Goal: Task Accomplishment & Management: Complete application form

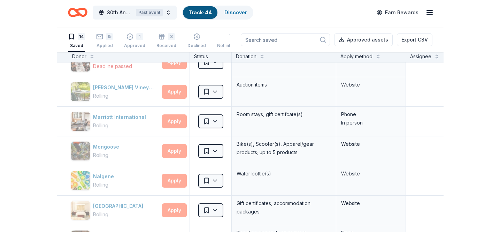
scroll to position [164, 0]
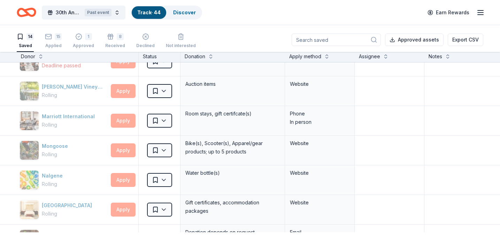
click at [28, 15] on icon "Home" at bounding box center [27, 12] width 20 height 16
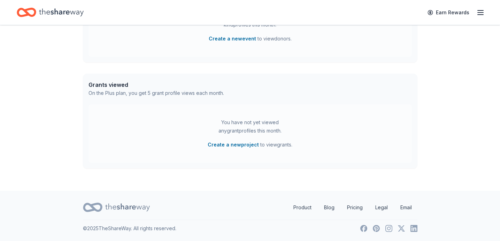
scroll to position [307, 0]
click at [471, 15] on div "Earn Rewards" at bounding box center [453, 12] width 61 height 16
click at [479, 13] on icon "button" at bounding box center [480, 12] width 8 height 8
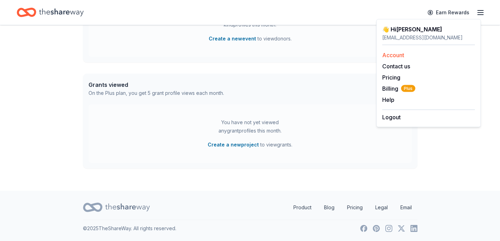
click at [404, 59] on link "Account" at bounding box center [393, 55] width 22 height 7
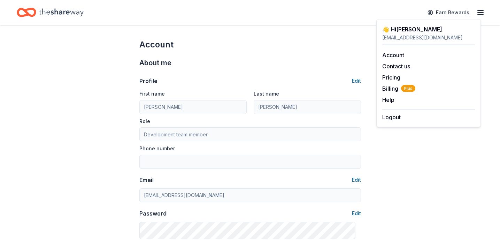
click at [285, 86] on div "Profile Edit First name Amanda Last name Pelaccio Role Development team member …" at bounding box center [250, 153] width 222 height 171
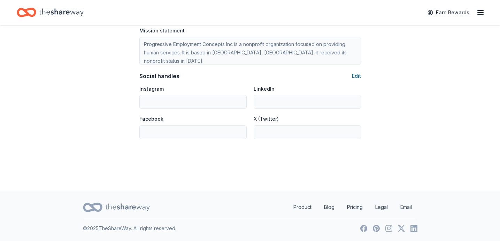
scroll to position [470, 0]
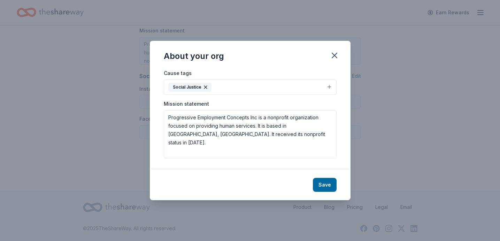
click at [284, 79] on button "Social Justice" at bounding box center [250, 86] width 173 height 15
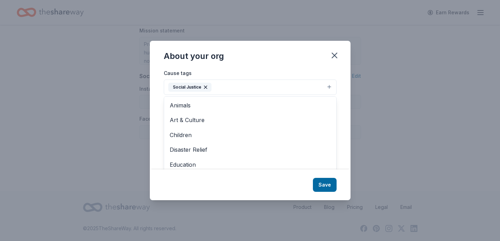
click at [257, 79] on button "Social Justice" at bounding box center [250, 86] width 173 height 15
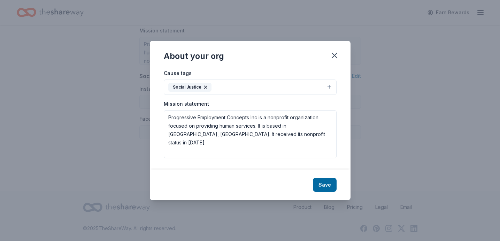
click at [257, 79] on button "Social Justice" at bounding box center [250, 86] width 173 height 15
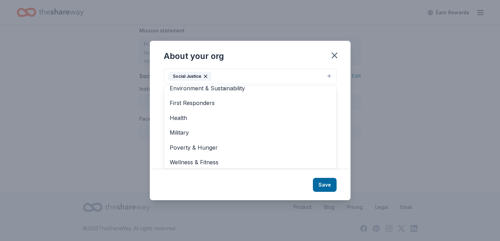
scroll to position [103, 0]
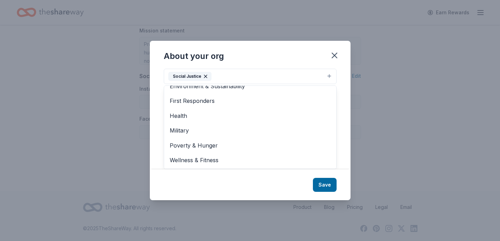
click at [351, 99] on div "Cause tags Social Justice Animals Art & Culture Children Disaster Relief Educat…" at bounding box center [250, 119] width 201 height 100
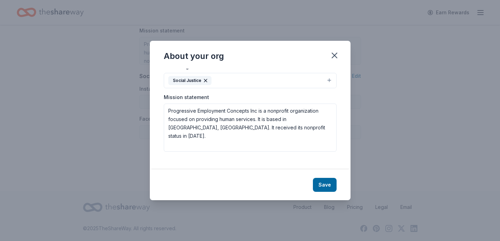
scroll to position [0, 0]
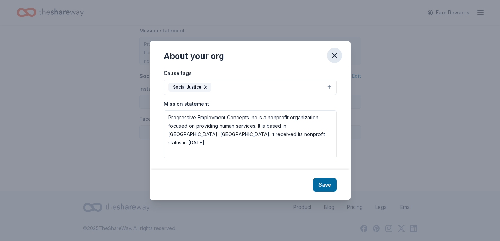
click at [339, 51] on icon "button" at bounding box center [335, 56] width 10 height 10
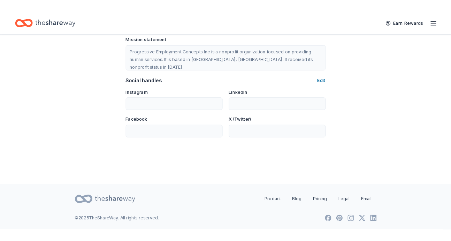
scroll to position [572, 0]
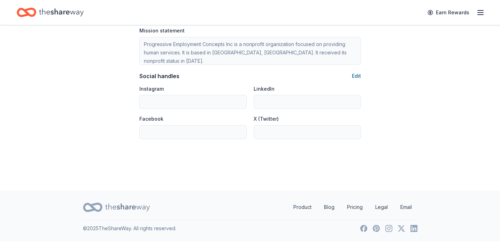
click at [352, 80] on button "Edit" at bounding box center [356, 76] width 9 height 8
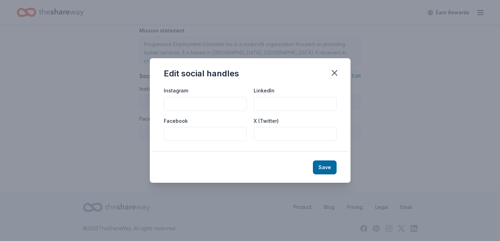
click at [179, 101] on input "Instagram" at bounding box center [205, 104] width 83 height 14
type input "ProgressiveEmployment"
click at [272, 102] on input "LinkedIn" at bounding box center [295, 104] width 83 height 14
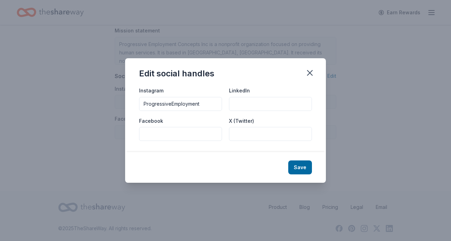
click at [145, 136] on input "Facebook" at bounding box center [180, 134] width 83 height 14
type input "ProgressiveEmployment"
click at [253, 133] on input "X (Twitter)" at bounding box center [270, 134] width 83 height 14
type input "progemp"
click at [254, 102] on input "LinkedIn" at bounding box center [270, 104] width 83 height 14
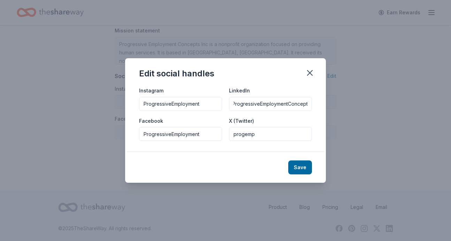
scroll to position [0, 5]
type input "ProgressiveEmploymentConcepts"
click at [312, 174] on button "Save" at bounding box center [300, 167] width 24 height 14
type input "ProgressiveEmployment"
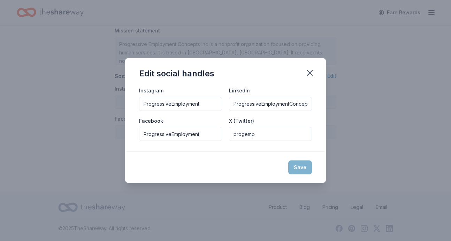
type input "ProgressiveEmploymentConcepts"
type input "ProgressiveEmployment"
type input "progemp"
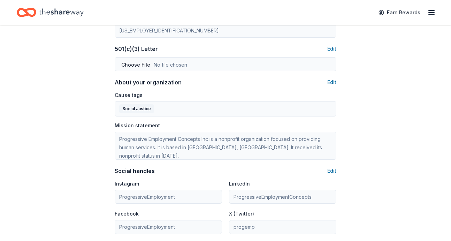
scroll to position [367, 0]
click at [329, 52] on button "Edit" at bounding box center [331, 48] width 9 height 8
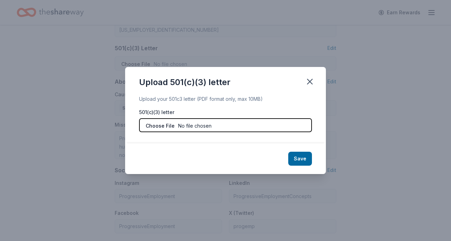
click at [222, 124] on input "file" at bounding box center [225, 125] width 173 height 14
type input "C:\fakepath\IRS non profit status PEC.pdf"
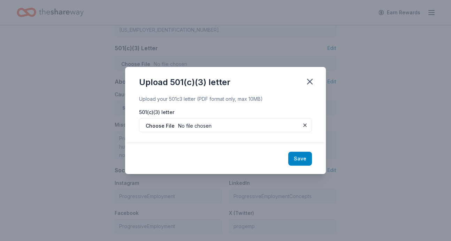
click at [312, 165] on button "Save" at bounding box center [300, 159] width 24 height 14
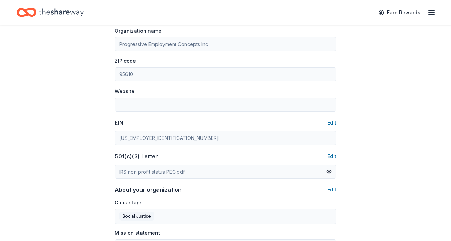
scroll to position [257, 0]
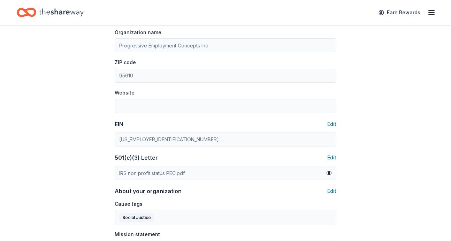
click at [334, 78] on div "Account About me Profile Edit First name Amanda Last name Pelaccio Role Develop…" at bounding box center [225, 81] width 244 height 626
click at [328, 24] on button "Edit" at bounding box center [331, 19] width 9 height 8
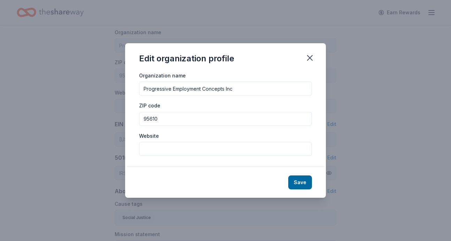
click at [139, 156] on input "Website" at bounding box center [225, 149] width 173 height 14
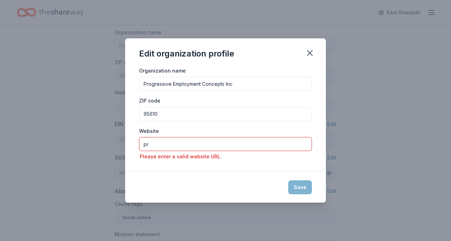
type input "p"
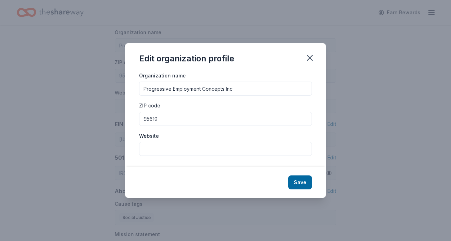
paste input "https://progressiveemployment.org/"
type input "https://progressiveemployment.org/"
click at [312, 189] on button "Save" at bounding box center [300, 182] width 24 height 14
type input "https://progressiveemployment.org/"
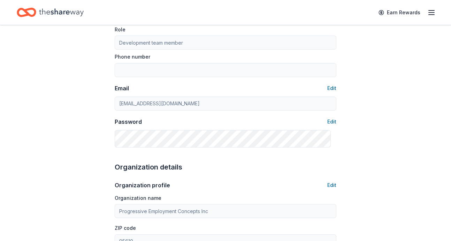
scroll to position [0, 0]
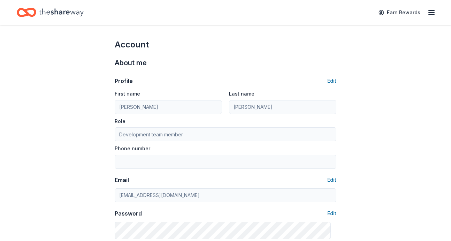
click at [428, 12] on icon "button" at bounding box center [431, 12] width 8 height 8
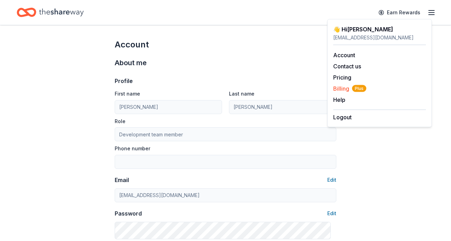
click at [341, 93] on span "Billing Plus" at bounding box center [349, 88] width 33 height 8
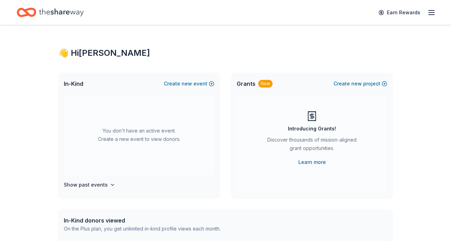
click at [395, 150] on div "👋 Hi [PERSON_NAME] In-Kind Create new event You don't have an active event. Cre…" at bounding box center [225, 228] width 357 height 407
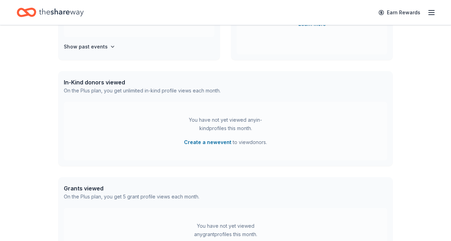
scroll to position [140, 0]
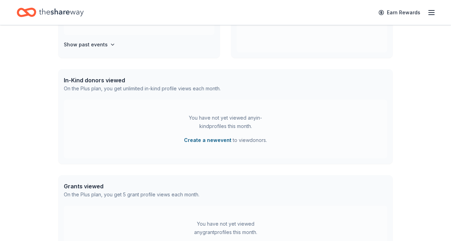
click at [208, 144] on button "Create a new event" at bounding box center [207, 140] width 47 height 8
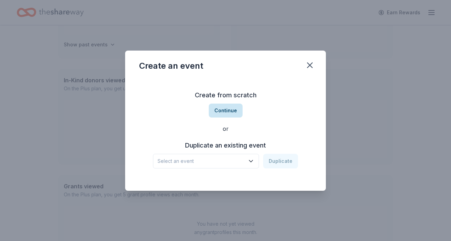
click at [228, 104] on button "Continue" at bounding box center [226, 110] width 34 height 14
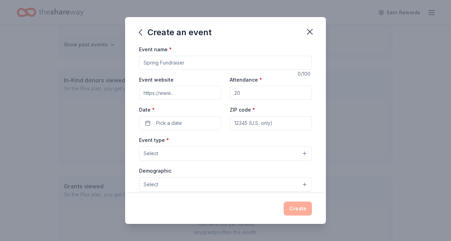
click at [221, 70] on input "Event name *" at bounding box center [225, 63] width 173 height 14
type input "Golf Tournament"
click at [251, 100] on input "Attendance *" at bounding box center [271, 93] width 82 height 14
type input "144"
click at [187, 130] on button "Pick a date" at bounding box center [180, 123] width 82 height 14
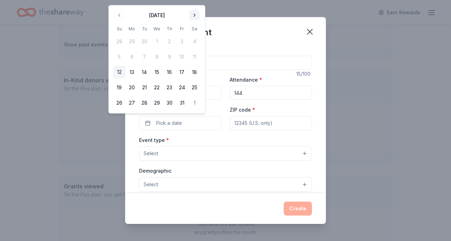
click at [199, 20] on button "Go to next month" at bounding box center [195, 15] width 10 height 10
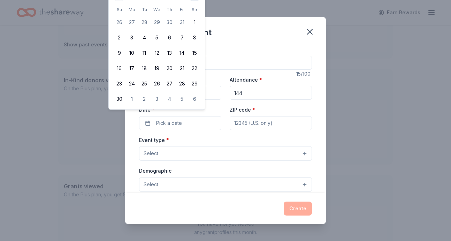
click at [201, 13] on th "Sa" at bounding box center [194, 9] width 13 height 7
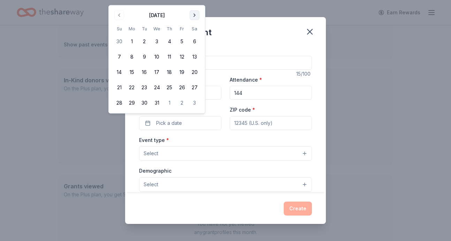
click at [199, 15] on button "Go to next month" at bounding box center [195, 15] width 10 height 10
click at [199, 17] on button "Go to next month" at bounding box center [195, 15] width 10 height 10
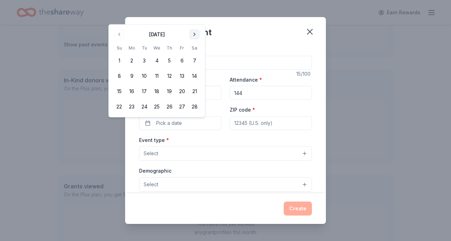
click at [199, 34] on button "Go to next month" at bounding box center [195, 35] width 10 height 10
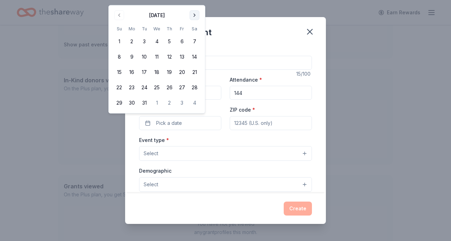
click at [199, 17] on button "Go to next month" at bounding box center [195, 15] width 10 height 10
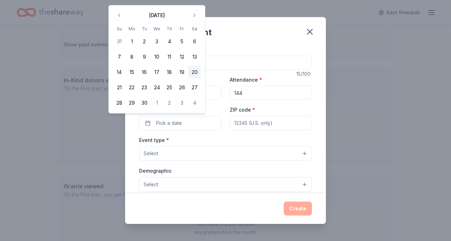
click at [201, 78] on button "20" at bounding box center [194, 72] width 13 height 13
click at [244, 41] on div "Create an event" at bounding box center [225, 31] width 201 height 28
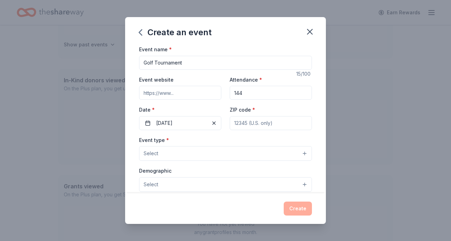
click at [251, 130] on input "ZIP code *" at bounding box center [271, 123] width 82 height 14
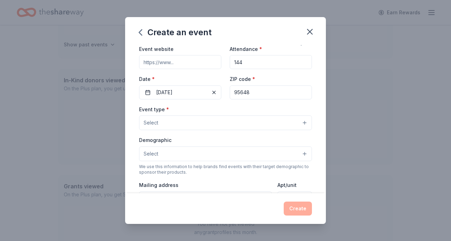
scroll to position [38, 0]
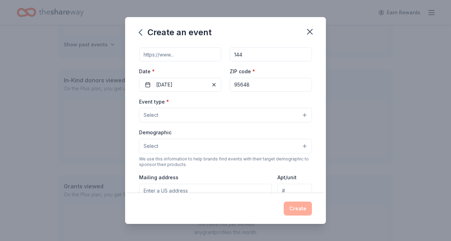
type input "95648"
click at [290, 122] on button "Select" at bounding box center [225, 115] width 173 height 15
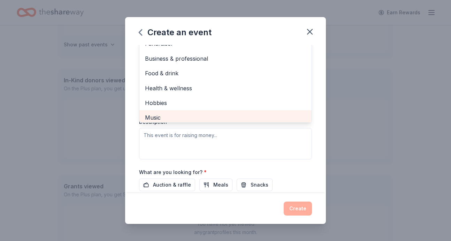
scroll to position [0, 0]
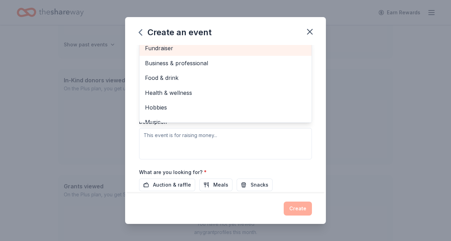
click at [286, 53] on span "Fundraiser" at bounding box center [225, 48] width 161 height 9
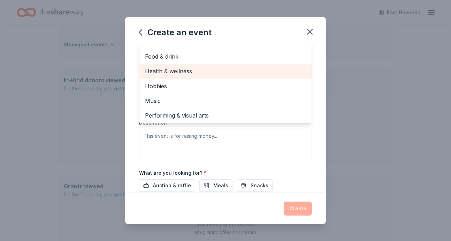
scroll to position [10, 0]
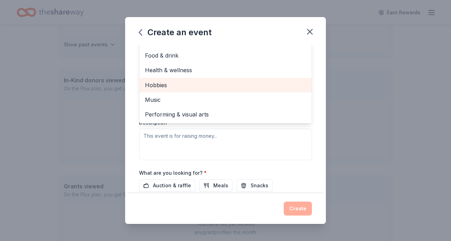
click at [287, 90] on span "Hobbies" at bounding box center [225, 84] width 161 height 9
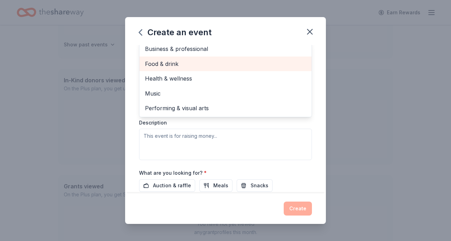
click at [285, 68] on span "Food & drink" at bounding box center [225, 63] width 161 height 9
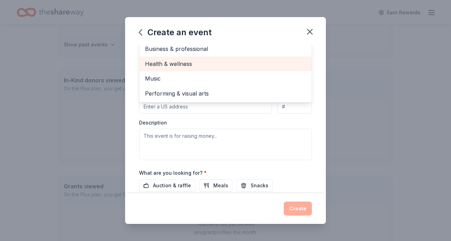
click at [231, 68] on span "Health & wellness" at bounding box center [225, 63] width 161 height 9
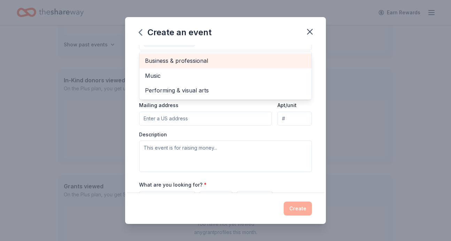
click at [234, 65] on span "Business & professional" at bounding box center [225, 60] width 161 height 9
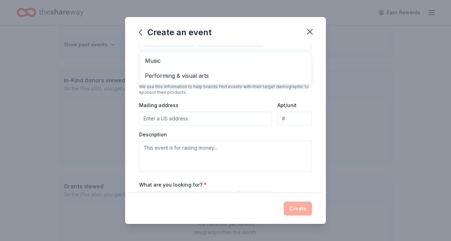
click at [326, 116] on div "Event name * Golf Tournament 15 /100 Event website Attendance * 144 Date * [DAT…" at bounding box center [225, 119] width 201 height 148
click at [297, 81] on button "Select" at bounding box center [225, 74] width 173 height 15
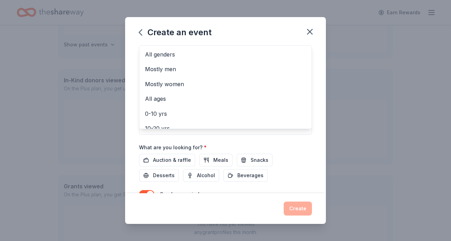
scroll to position [162, 0]
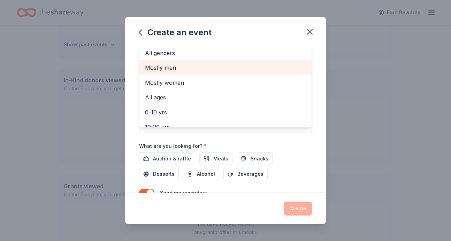
click at [297, 72] on span "Mostly men" at bounding box center [225, 67] width 161 height 9
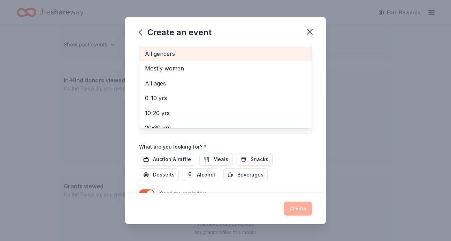
click at [293, 58] on span "All genders" at bounding box center [225, 53] width 161 height 9
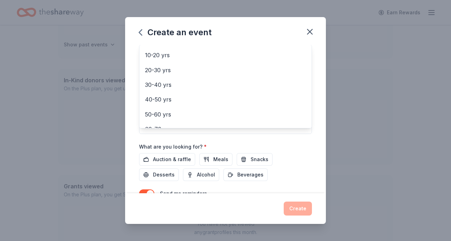
scroll to position [45, 0]
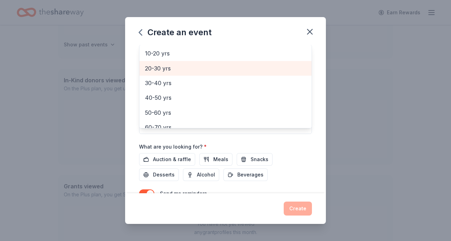
click at [280, 73] on span "20-30 yrs" at bounding box center [225, 68] width 161 height 9
click at [277, 73] on span "30-40 yrs" at bounding box center [225, 68] width 161 height 9
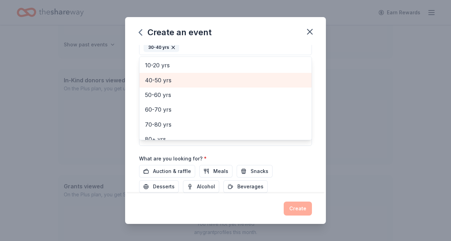
click at [277, 85] on span "40-50 yrs" at bounding box center [225, 80] width 161 height 9
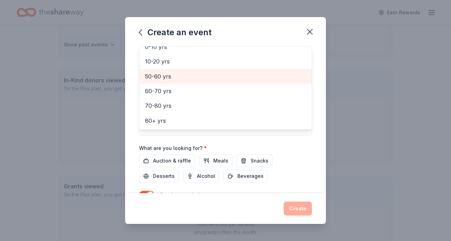
scroll to position [173, 0]
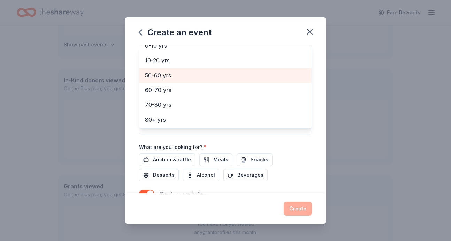
click at [277, 80] on span "50-60 yrs" at bounding box center [225, 75] width 161 height 9
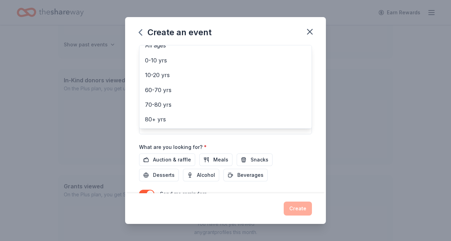
click at [326, 121] on div "Event name * Golf Tournament 15 /100 Event website Attendance * 144 Date * [DAT…" at bounding box center [225, 119] width 201 height 148
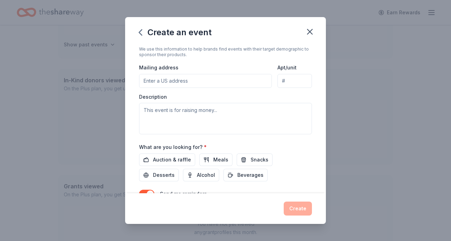
click at [293, 40] on div "Mostly men All genders 20-30 yrs 30-40 yrs 40-50 yrs 50-60 yrs" at bounding box center [221, 30] width 155 height 21
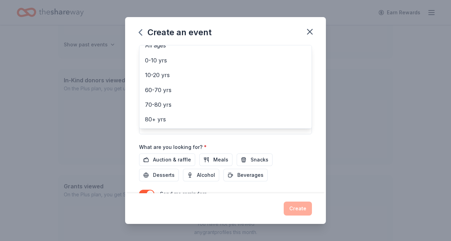
click at [326, 137] on div "Event name * Golf Tournament 15 /100 Event website Attendance * 144 Date * [DAT…" at bounding box center [225, 119] width 201 height 148
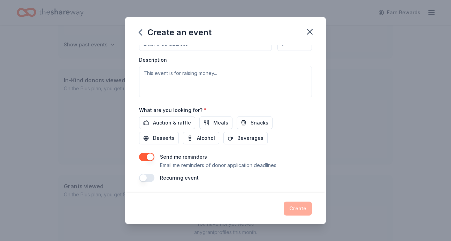
scroll to position [222, 0]
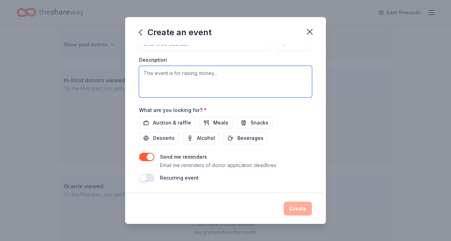
click at [270, 97] on textarea at bounding box center [225, 81] width 173 height 31
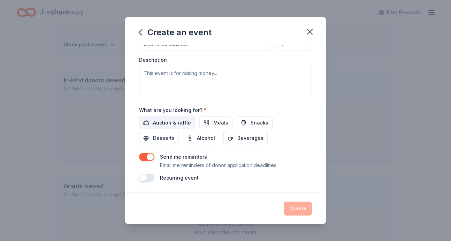
click at [172, 127] on span "Auction & raffle" at bounding box center [172, 122] width 38 height 8
click at [139, 153] on button "button" at bounding box center [146, 157] width 15 height 8
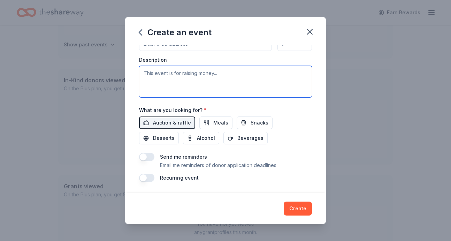
click at [281, 97] on textarea at bounding box center [225, 81] width 173 height 31
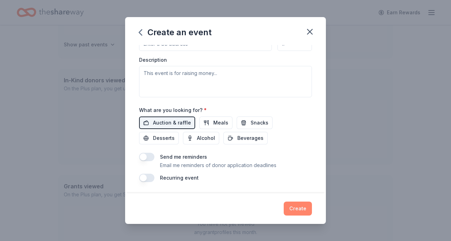
click at [312, 207] on button "Create" at bounding box center [298, 208] width 28 height 14
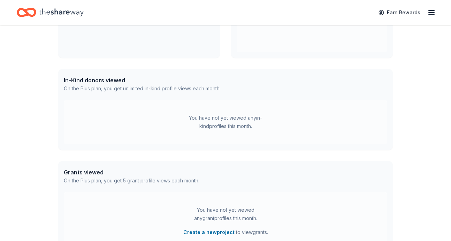
scroll to position [93, 0]
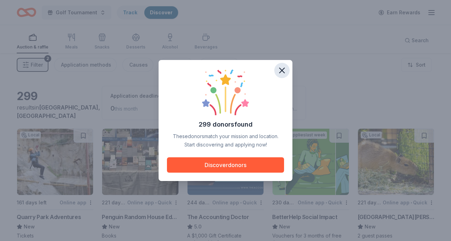
click at [287, 66] on icon "button" at bounding box center [282, 71] width 10 height 10
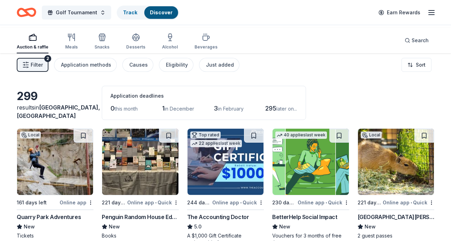
click at [36, 13] on icon "Home" at bounding box center [27, 12] width 20 height 16
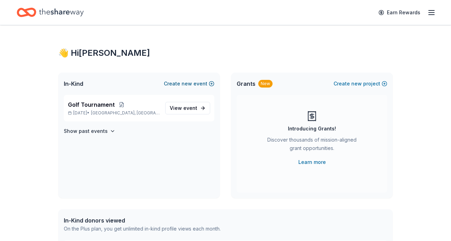
click at [187, 88] on button "Create new event" at bounding box center [189, 83] width 51 height 8
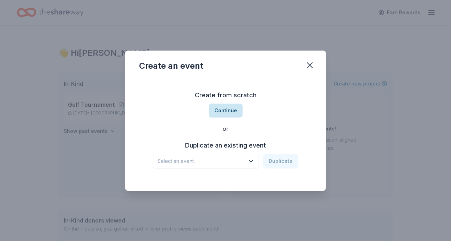
click at [222, 106] on button "Continue" at bounding box center [226, 110] width 34 height 14
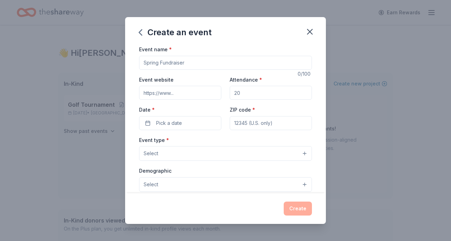
click at [208, 70] on input "Event name *" at bounding box center [225, 63] width 173 height 14
type input "Cornhole Tournament"
click at [251, 100] on input "Attendance *" at bounding box center [271, 93] width 82 height 14
type input "200"
click at [184, 130] on button "Pick a date" at bounding box center [180, 123] width 82 height 14
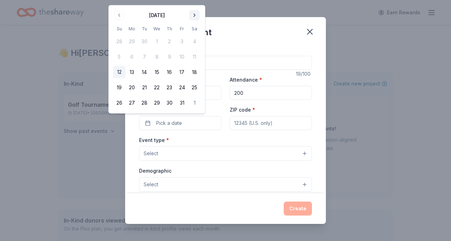
click at [199, 18] on button "Go to next month" at bounding box center [195, 15] width 10 height 10
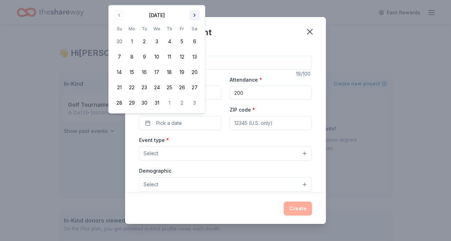
click at [199, 17] on button "Go to next month" at bounding box center [195, 15] width 10 height 10
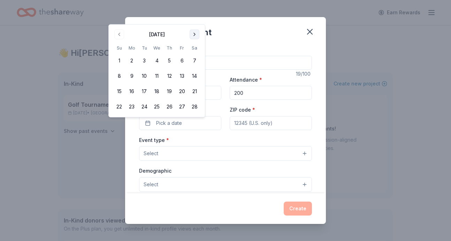
click at [199, 37] on button "Go to next month" at bounding box center [195, 35] width 10 height 10
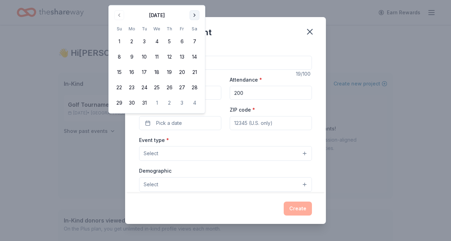
click at [199, 18] on button "Go to next month" at bounding box center [195, 15] width 10 height 10
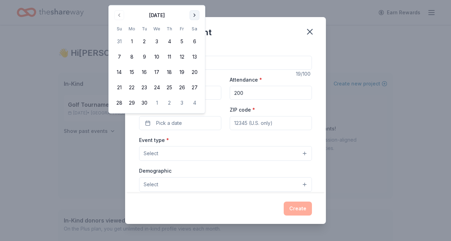
click at [199, 19] on button "Go to next month" at bounding box center [195, 15] width 10 height 10
click at [199, 18] on button "Go to next month" at bounding box center [195, 15] width 10 height 10
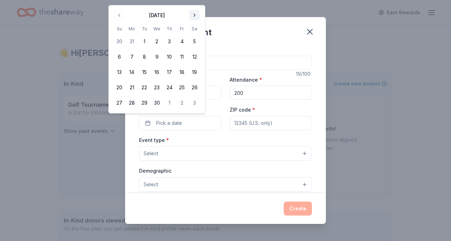
click at [199, 18] on button "Go to next month" at bounding box center [195, 15] width 10 height 10
click at [201, 63] on button "10" at bounding box center [194, 57] width 13 height 13
click at [300, 96] on div "Attendance * 200" at bounding box center [271, 87] width 82 height 25
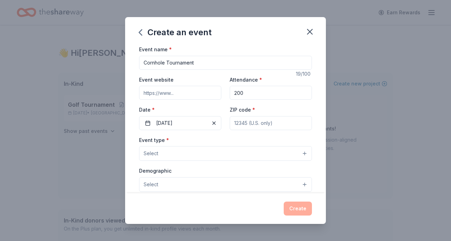
click at [249, 130] on input "ZIP code *" at bounding box center [271, 123] width 82 height 14
type input "95691"
type input "[STREET_ADDRESS]"
click at [326, 158] on div "Event name * Cornhole Tournament 19 /100 Event website Attendance * 200 Date * …" at bounding box center [225, 119] width 201 height 148
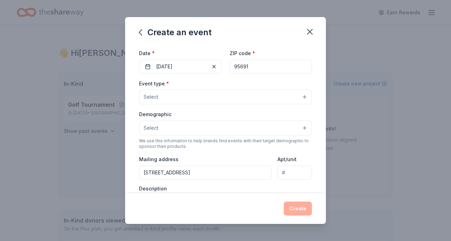
scroll to position [58, 0]
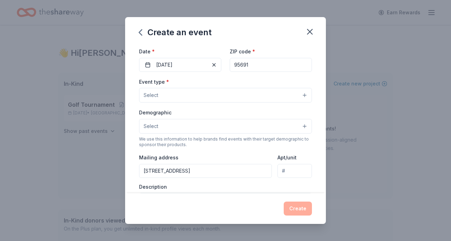
click at [312, 102] on button "Select" at bounding box center [225, 95] width 173 height 15
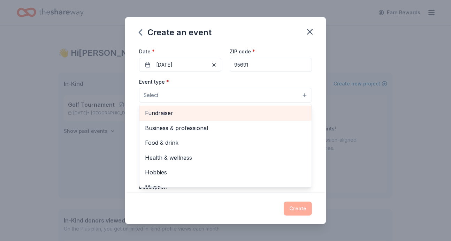
click at [288, 117] on span "Fundraiser" at bounding box center [225, 112] width 161 height 9
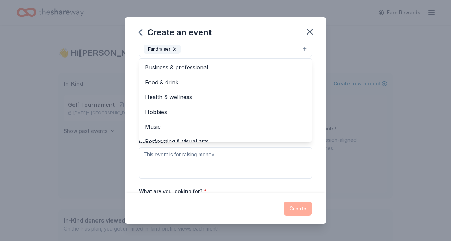
scroll to position [107, 0]
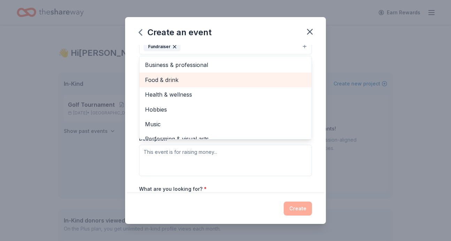
click at [306, 84] on span "Food & drink" at bounding box center [225, 79] width 161 height 9
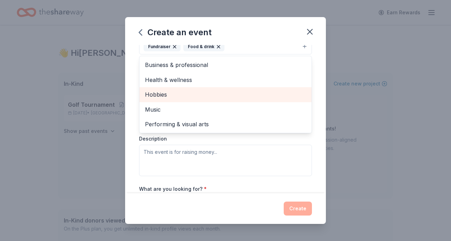
click at [306, 99] on span "Hobbies" at bounding box center [225, 94] width 161 height 9
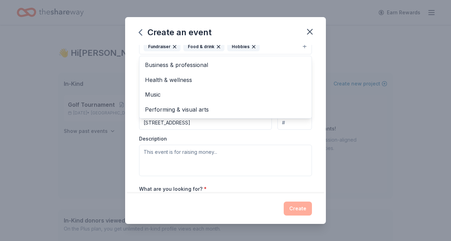
click at [326, 110] on div "Event name * Cornhole Tournament 19 /100 Event website Attendance * 200 Date * …" at bounding box center [225, 119] width 201 height 148
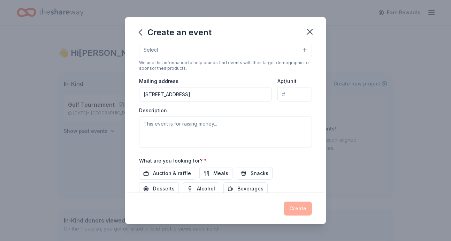
scroll to position [139, 0]
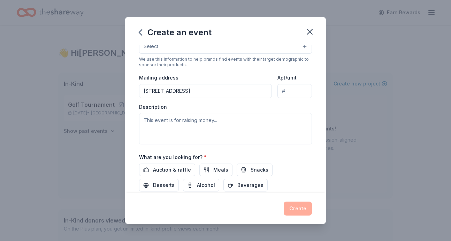
click at [312, 54] on button "Select" at bounding box center [225, 46] width 173 height 15
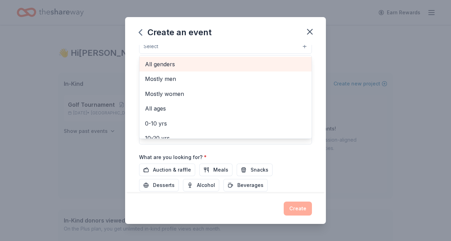
click at [288, 69] on span "All genders" at bounding box center [225, 64] width 161 height 9
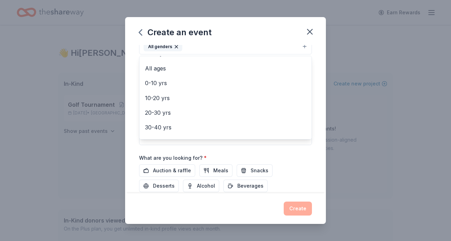
scroll to position [31, 0]
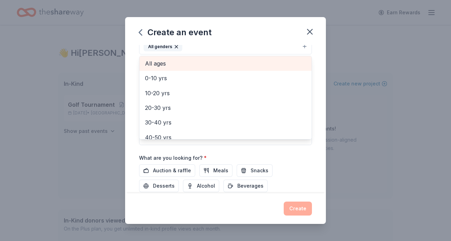
click at [284, 68] on span "All ages" at bounding box center [225, 63] width 161 height 9
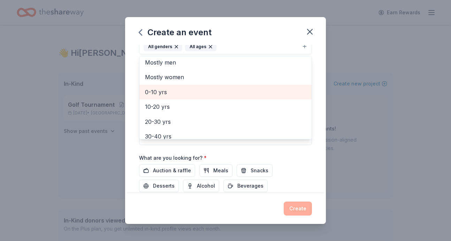
scroll to position [0, 0]
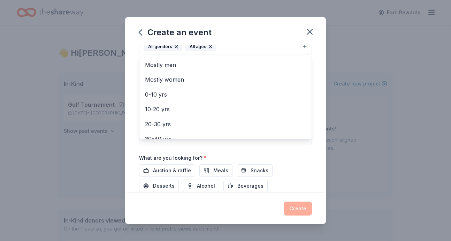
click at [326, 112] on div "Event name * Cornhole Tournament 19 /100 Event website Attendance * 200 Date * …" at bounding box center [225, 119] width 201 height 148
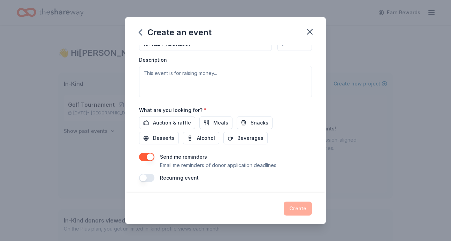
scroll to position [268, 0]
click at [170, 118] on span "Auction & raffle" at bounding box center [172, 122] width 38 height 8
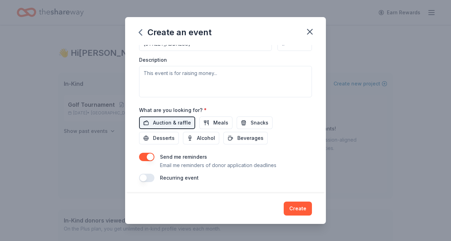
scroll to position [285, 0]
click at [139, 153] on button "button" at bounding box center [146, 157] width 15 height 8
click at [312, 205] on button "Create" at bounding box center [298, 208] width 28 height 14
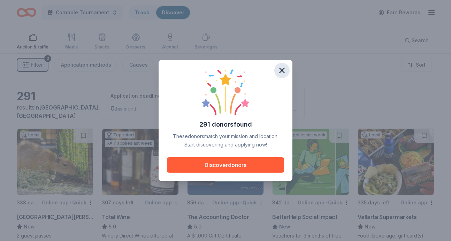
click at [284, 68] on icon "button" at bounding box center [281, 70] width 5 height 5
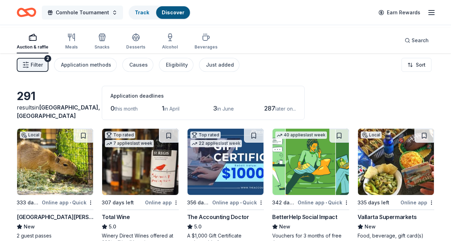
click at [123, 13] on button "Cornhole Tournament" at bounding box center [82, 13] width 81 height 14
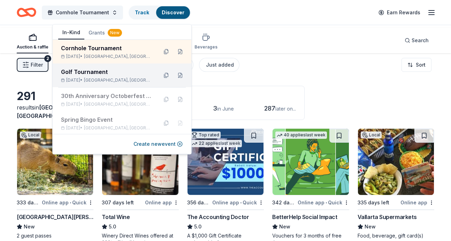
click at [108, 76] on div "Golf Tournament" at bounding box center [106, 72] width 91 height 8
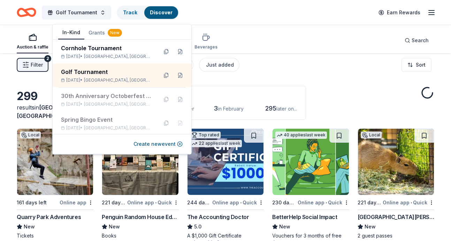
click at [423, 120] on div "299 results in [GEOGRAPHIC_DATA], [GEOGRAPHIC_DATA] Application deadlines 0 thi…" at bounding box center [225, 103] width 417 height 34
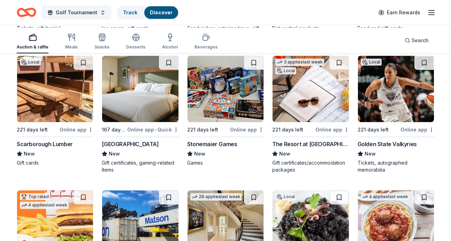
scroll to position [611, 0]
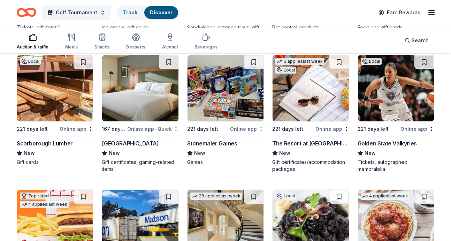
click at [39, 13] on div "[US_STATE] State Fair" at bounding box center [45, 9] width 57 height 8
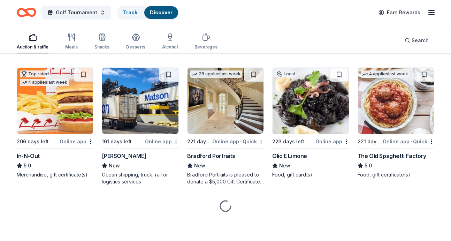
scroll to position [765, 0]
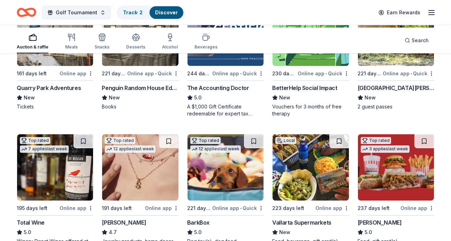
scroll to position [0, 0]
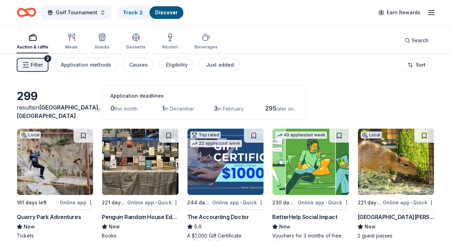
click at [41, 69] on span "Filter" at bounding box center [37, 65] width 12 height 8
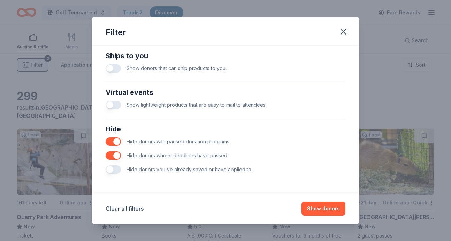
scroll to position [443, 0]
click at [348, 37] on icon "button" at bounding box center [343, 32] width 10 height 10
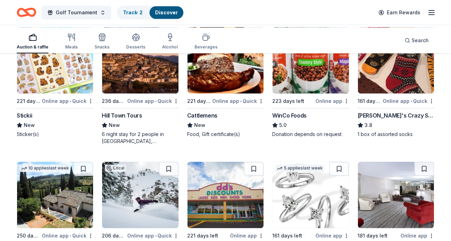
scroll to position [907, 0]
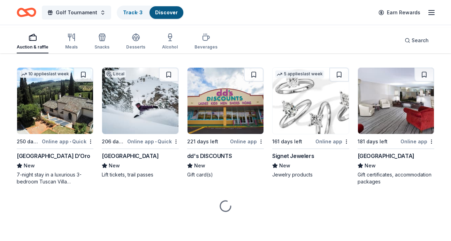
scroll to position [1084, 0]
click at [165, 82] on button at bounding box center [169, 75] width 20 height 14
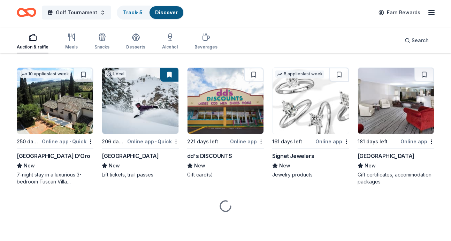
scroll to position [1231, 0]
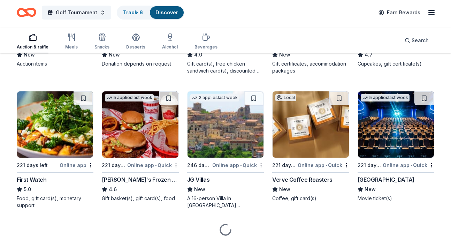
scroll to position [1248, 0]
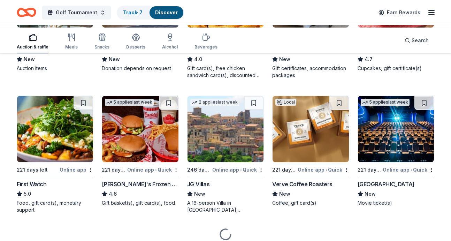
scroll to position [1243, 0]
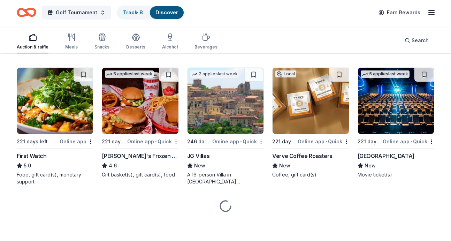
scroll to position [1380, 0]
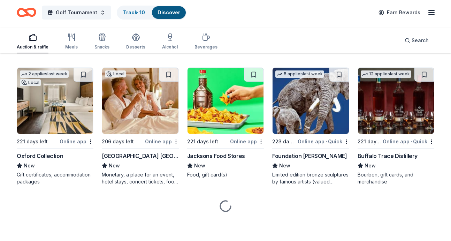
scroll to position [1573, 0]
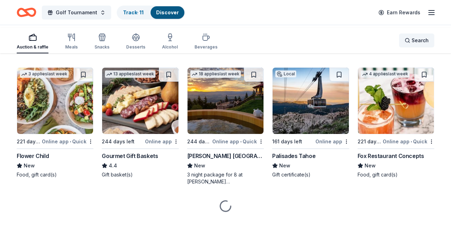
click at [411, 45] on span "Search" at bounding box center [419, 40] width 17 height 8
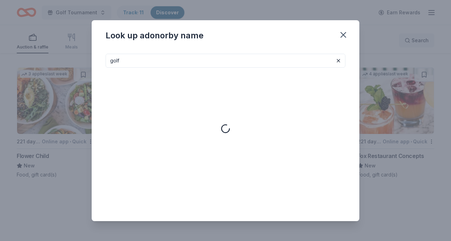
type input "golf"
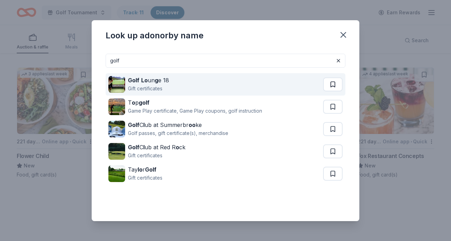
click at [342, 91] on button at bounding box center [333, 84] width 20 height 14
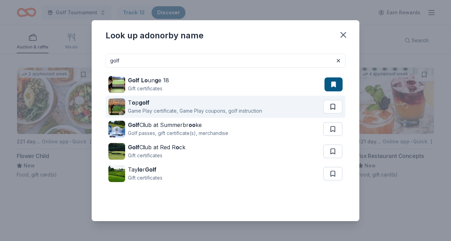
click at [342, 114] on button at bounding box center [333, 107] width 20 height 14
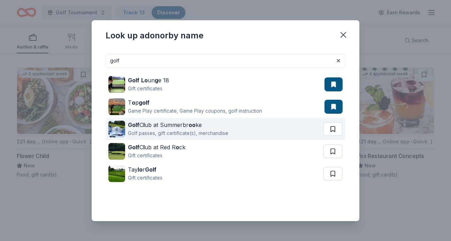
click at [342, 136] on button at bounding box center [333, 129] width 20 height 14
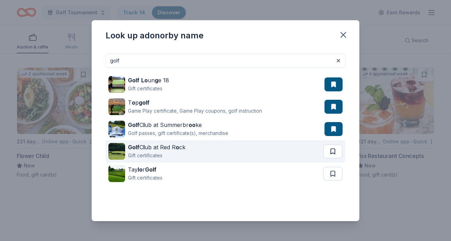
click at [342, 157] on button at bounding box center [333, 151] width 20 height 14
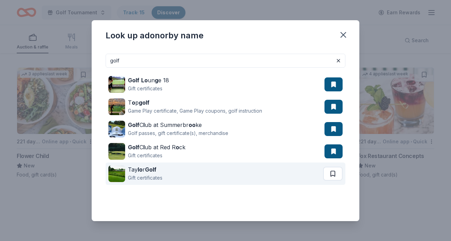
click at [342, 180] on button at bounding box center [333, 174] width 20 height 14
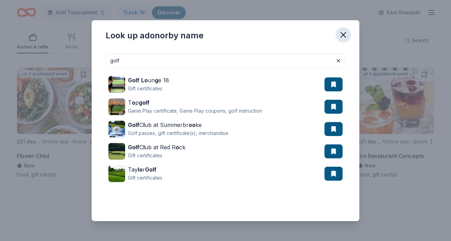
click at [346, 37] on icon "button" at bounding box center [343, 34] width 5 height 5
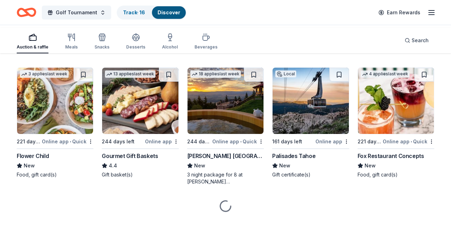
scroll to position [2224, 0]
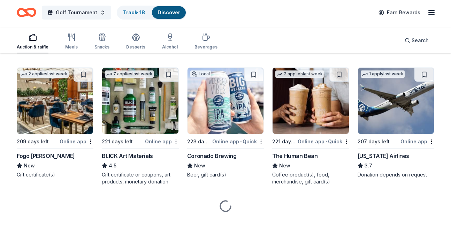
scroll to position [2735, 0]
click at [411, 43] on span "Search" at bounding box center [419, 40] width 17 height 8
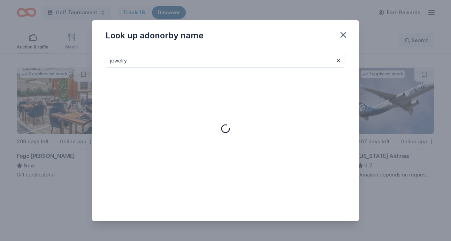
type input "jewelry"
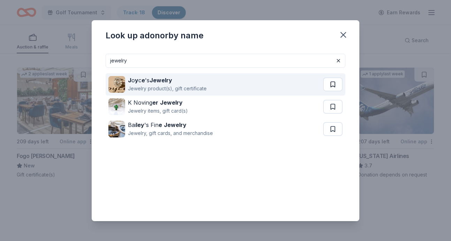
click at [342, 91] on button at bounding box center [333, 84] width 20 height 14
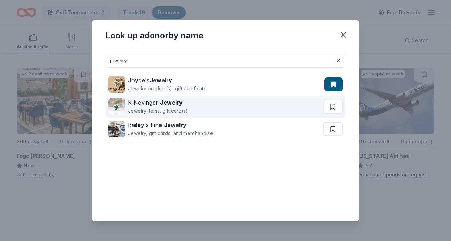
click at [342, 114] on button at bounding box center [333, 107] width 20 height 14
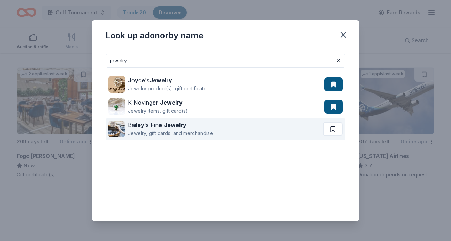
click at [342, 136] on button at bounding box center [333, 129] width 20 height 14
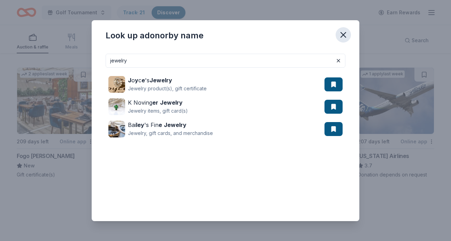
click at [346, 37] on icon "button" at bounding box center [343, 34] width 5 height 5
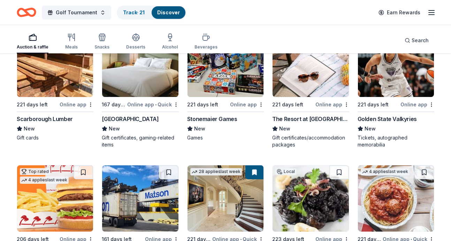
scroll to position [494, 0]
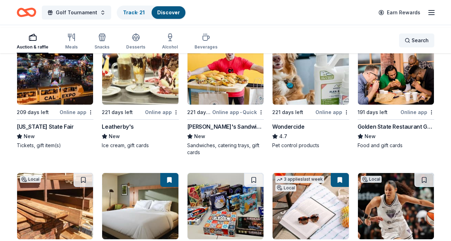
click at [411, 45] on span "Search" at bounding box center [419, 40] width 17 height 8
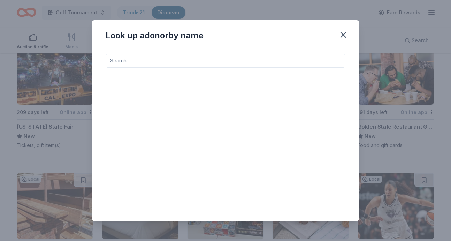
click at [233, 66] on input at bounding box center [226, 61] width 240 height 14
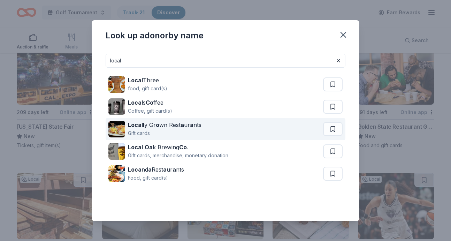
scroll to position [0, 0]
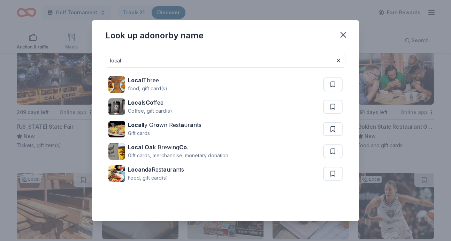
click at [120, 68] on input "local" at bounding box center [226, 61] width 240 height 14
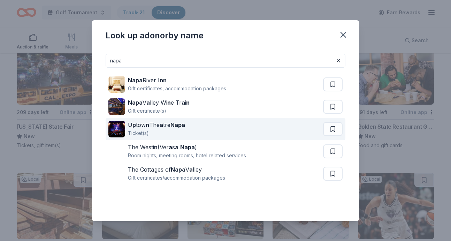
scroll to position [32, 0]
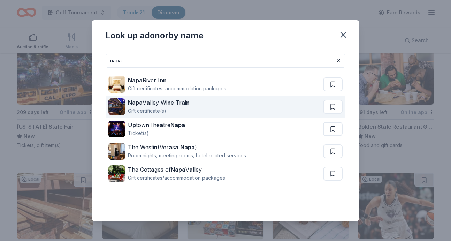
click at [342, 100] on button at bounding box center [333, 107] width 20 height 14
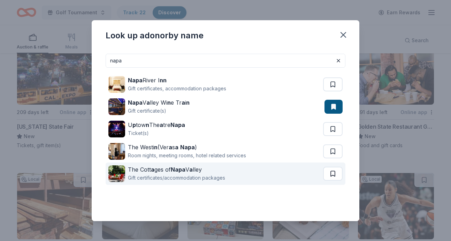
click at [342, 180] on button at bounding box center [333, 174] width 20 height 14
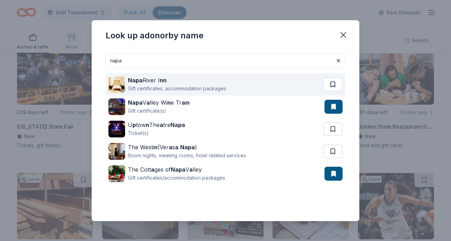
click at [342, 77] on button at bounding box center [333, 84] width 20 height 14
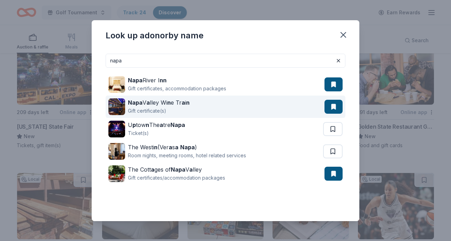
scroll to position [0, 0]
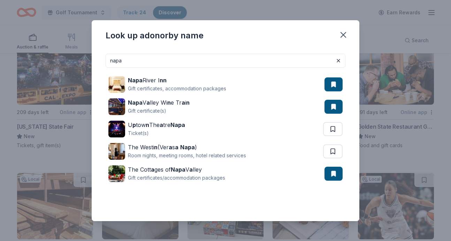
click at [123, 68] on input "napa" at bounding box center [226, 61] width 240 height 14
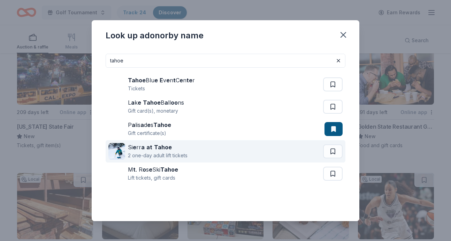
scroll to position [40, 0]
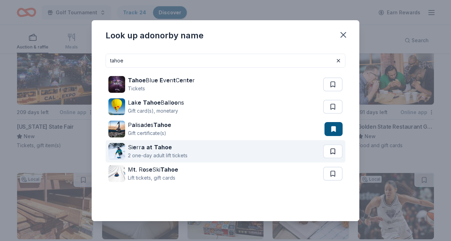
type input "tahoe"
click at [342, 144] on button at bounding box center [333, 151] width 20 height 14
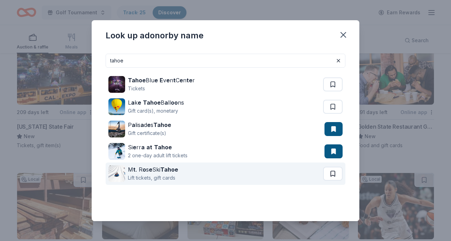
click at [342, 167] on button at bounding box center [333, 174] width 20 height 14
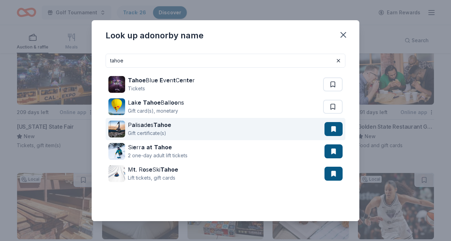
scroll to position [0, 0]
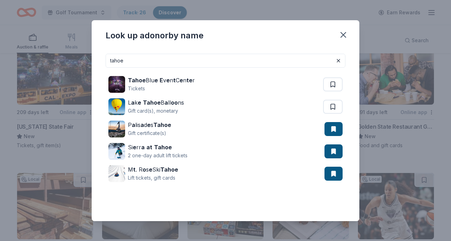
click at [276, 68] on input "tahoe" at bounding box center [226, 61] width 240 height 14
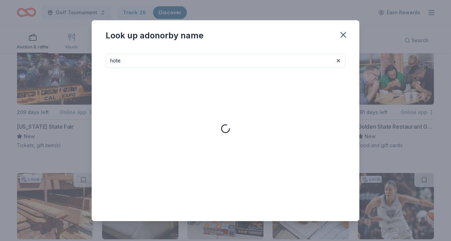
type input "hotel"
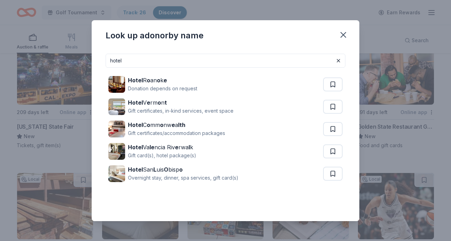
click at [162, 68] on input "hotel" at bounding box center [226, 61] width 240 height 14
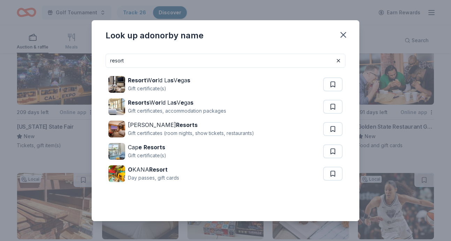
click at [152, 68] on input "resort" at bounding box center [226, 61] width 240 height 14
type input "resort"
click at [348, 36] on icon "button" at bounding box center [343, 35] width 10 height 10
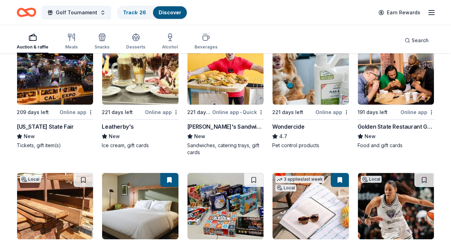
click at [345, 36] on button "button" at bounding box center [337, 39] width 15 height 15
click at [329, 39] on div "Auction & raffle Meals Snacks Desserts Alcohol Beverages Search" at bounding box center [225, 41] width 417 height 26
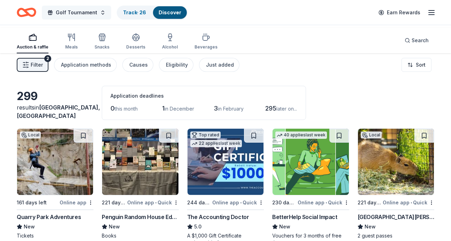
click at [111, 18] on button "Golf Tournament" at bounding box center [76, 13] width 69 height 14
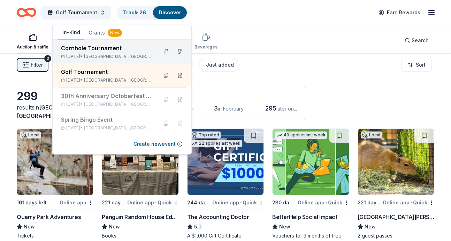
click at [110, 59] on div "Cornhole Tournament [DATE] • [GEOGRAPHIC_DATA], [GEOGRAPHIC_DATA]" at bounding box center [106, 51] width 91 height 15
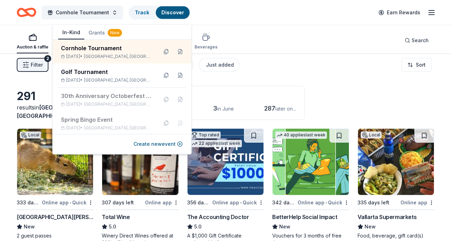
click at [303, 42] on div "Auction & raffle Meals Snacks Desserts Alcohol Beverages Search" at bounding box center [225, 41] width 417 height 26
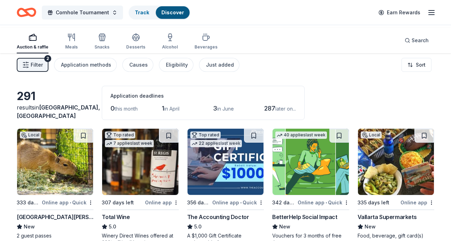
scroll to position [0, 0]
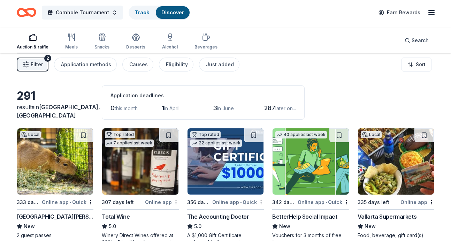
click at [43, 69] on span "Filter" at bounding box center [37, 64] width 12 height 8
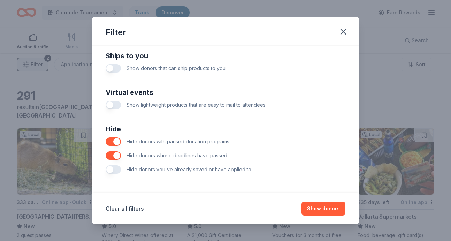
scroll to position [443, 0]
click at [348, 37] on icon "button" at bounding box center [343, 32] width 10 height 10
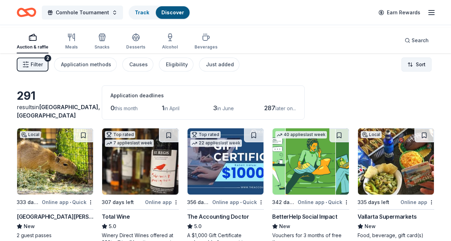
click at [407, 72] on html "Cornhole Tournament Track Discover Earn Rewards Auction & raffle Meals Snacks D…" at bounding box center [225, 120] width 451 height 241
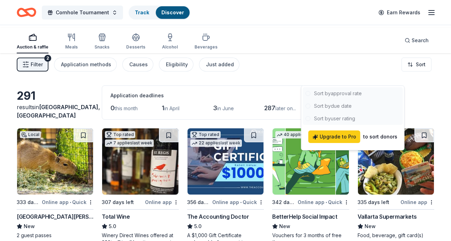
click at [432, 117] on html "Cornhole Tournament Track Discover Earn Rewards Auction & raffle Meals Snacks D…" at bounding box center [225, 120] width 451 height 241
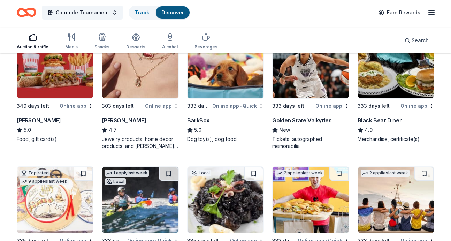
scroll to position [232, 0]
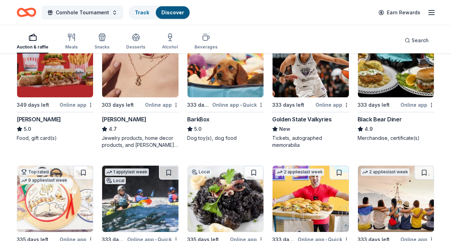
click at [336, 45] on button at bounding box center [339, 38] width 20 height 14
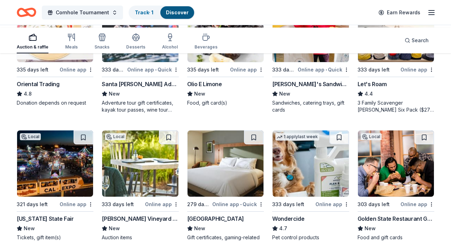
scroll to position [403, 0]
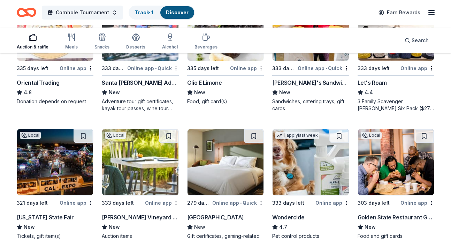
click at [425, 8] on button at bounding box center [424, 1] width 20 height 14
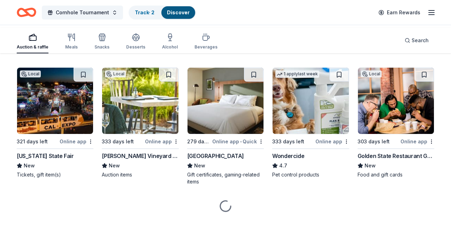
scroll to position [552, 0]
click at [80, 82] on button at bounding box center [84, 75] width 20 height 14
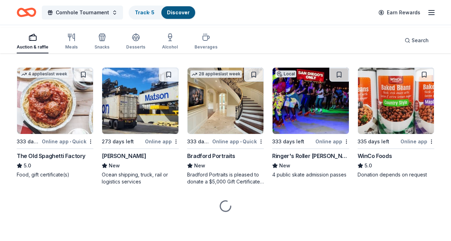
scroll to position [739, 0]
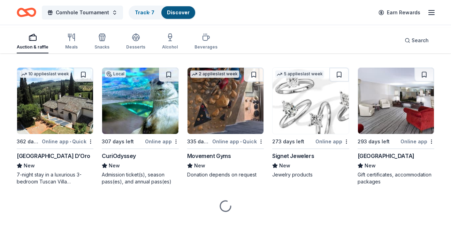
scroll to position [1075, 0]
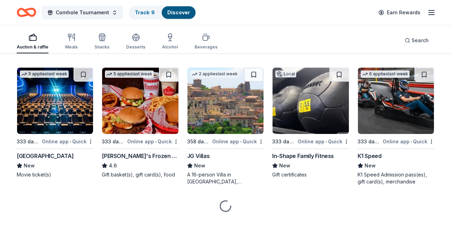
scroll to position [1414, 0]
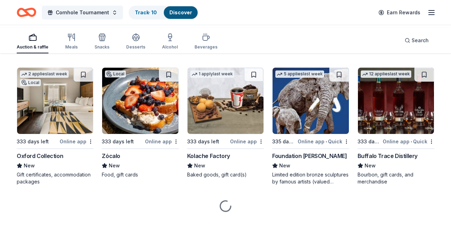
click at [165, 82] on button at bounding box center [169, 75] width 20 height 14
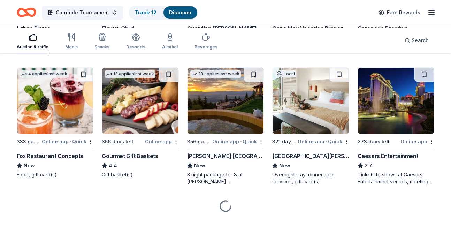
scroll to position [2058, 0]
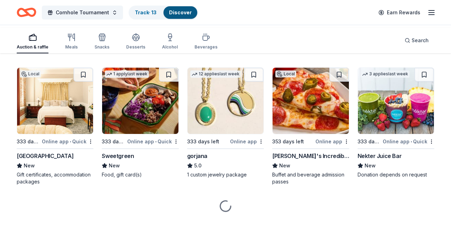
scroll to position [2567, 0]
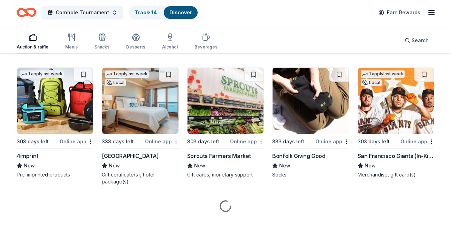
scroll to position [2903, 0]
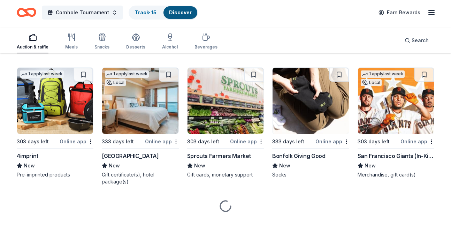
click at [407, 87] on div "1 apply last week Local" at bounding box center [382, 78] width 49 height 20
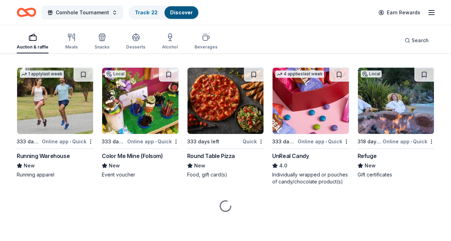
scroll to position [4048, 0]
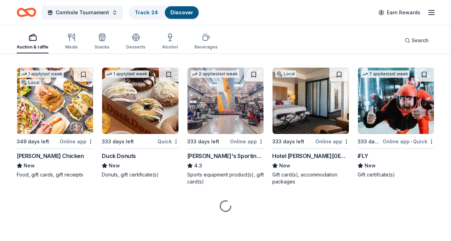
scroll to position [4228, 0]
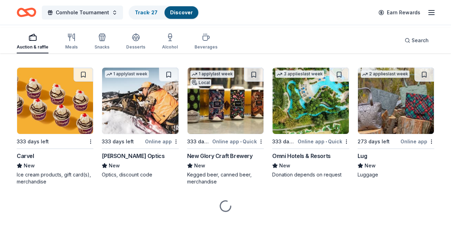
scroll to position [4547, 0]
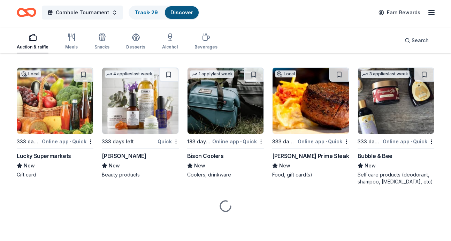
scroll to position [5291, 0]
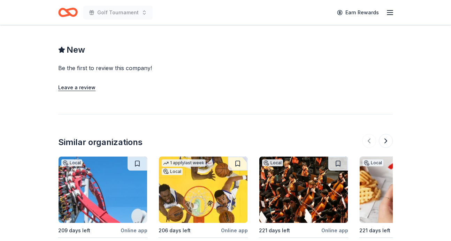
scroll to position [589, 0]
